Goal: Browse casually

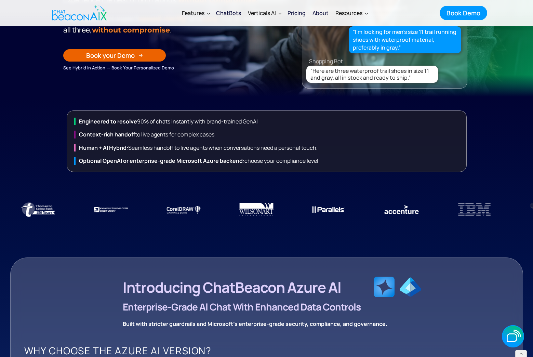
scroll to position [208, 0]
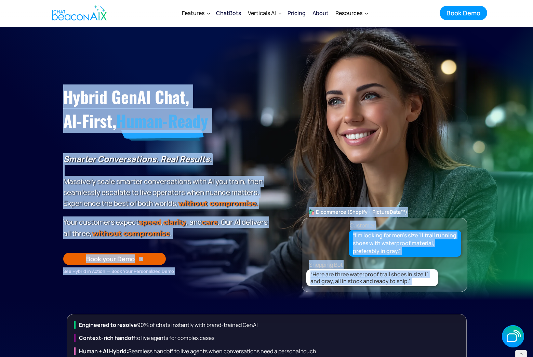
drag, startPoint x: 65, startPoint y: 91, endPoint x: 478, endPoint y: 303, distance: 464.8
copy section "Hybrid GenAI Chat, AI-First, Human-Ready Smarter Conversations. Real Results. M…"
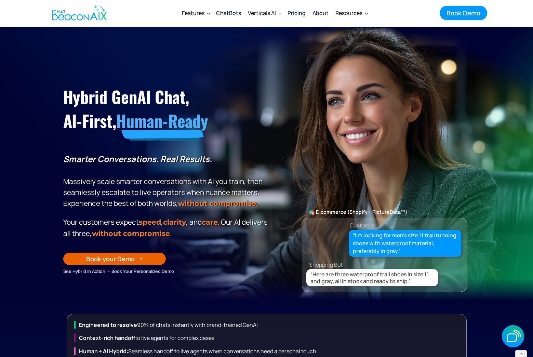
click at [530, 108] on section "Hybrid GenAI Chat, AI-First, Human-Ready Smarter Conversations. Real Results. M…" at bounding box center [266, 164] width 533 height 274
